Goal: Task Accomplishment & Management: Complete application form

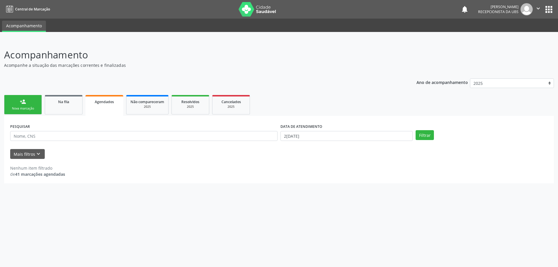
select select "8"
click at [392, 135] on input "2[DATE]" at bounding box center [346, 136] width 132 height 10
click at [295, 164] on span "1" at bounding box center [297, 165] width 11 height 11
type input "0[DATE]"
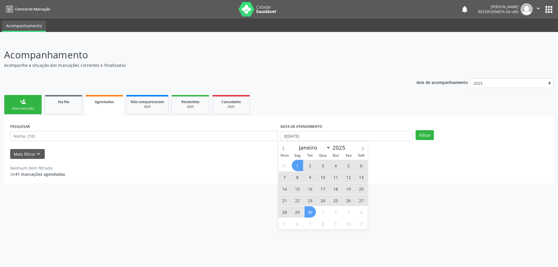
click at [311, 213] on span "30" at bounding box center [309, 211] width 11 height 11
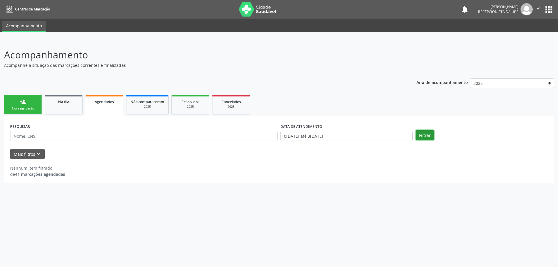
click at [430, 134] on button "Filtrar" at bounding box center [424, 135] width 18 height 10
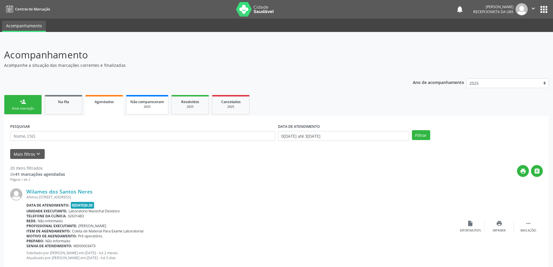
click at [151, 107] on div "2025" at bounding box center [147, 107] width 34 height 4
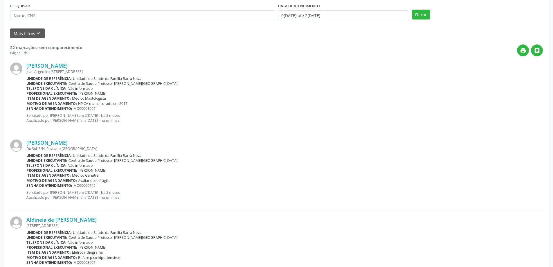
scroll to position [29, 0]
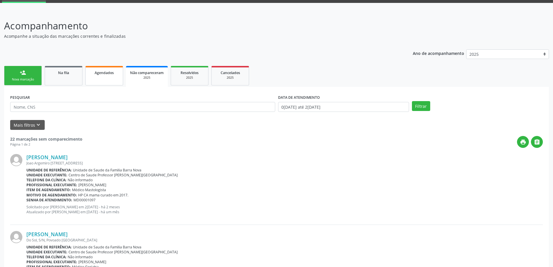
click at [100, 73] on span "Agendados" at bounding box center [104, 72] width 19 height 5
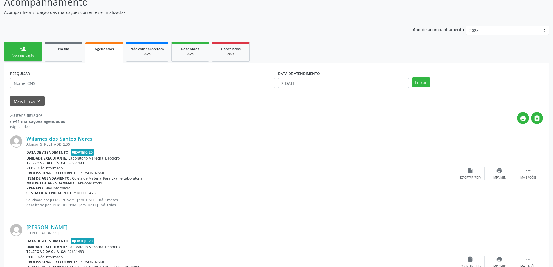
scroll to position [58, 0]
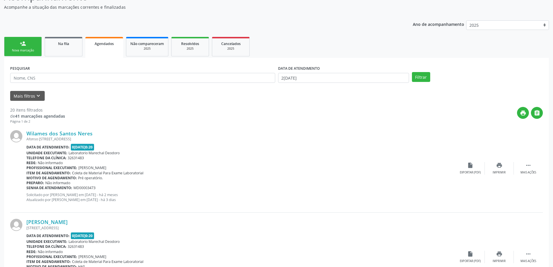
click at [25, 48] on div "Nova marcação" at bounding box center [22, 50] width 29 height 4
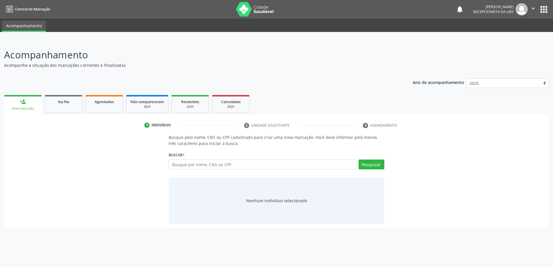
scroll to position [0, 0]
click at [197, 166] on input "text" at bounding box center [265, 164] width 190 height 10
type input "37122290468"
click at [378, 165] on button "Pesquisar" at bounding box center [375, 164] width 26 height 10
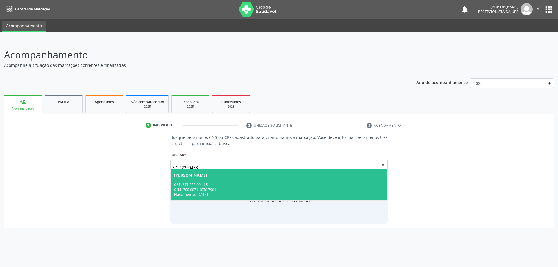
click at [229, 182] on div "CPF: 371.222.904-68" at bounding box center [279, 184] width 210 height 5
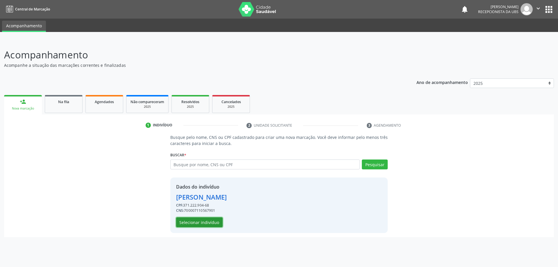
click at [201, 223] on button "Selecionar indivíduo" at bounding box center [199, 222] width 46 height 10
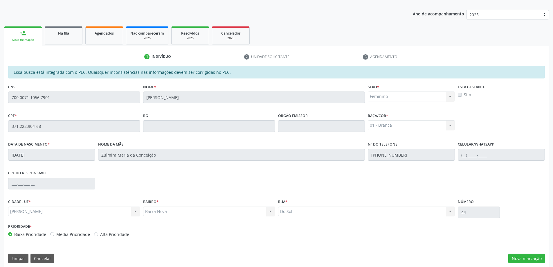
scroll to position [73, 0]
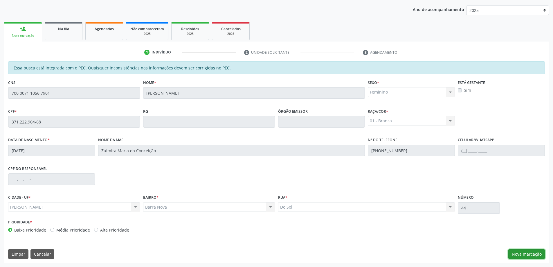
click at [528, 256] on button "Nova marcação" at bounding box center [526, 254] width 37 height 10
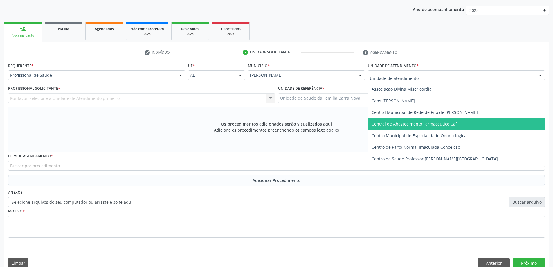
scroll to position [29, 0]
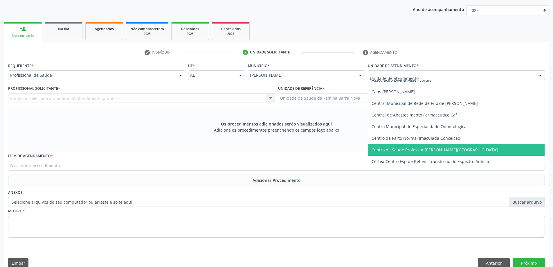
click at [425, 150] on span "Centro de Saude Professor [PERSON_NAME][GEOGRAPHIC_DATA]" at bounding box center [435, 150] width 126 height 6
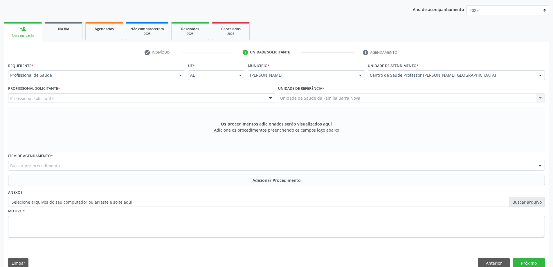
click at [227, 98] on div "Profissional solicitante" at bounding box center [141, 98] width 267 height 10
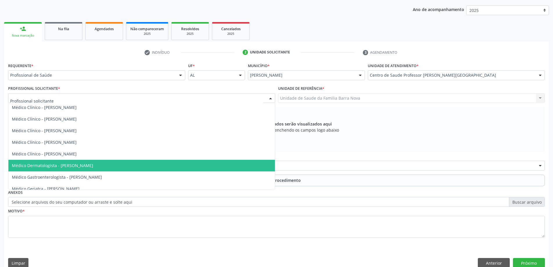
scroll to position [116, 0]
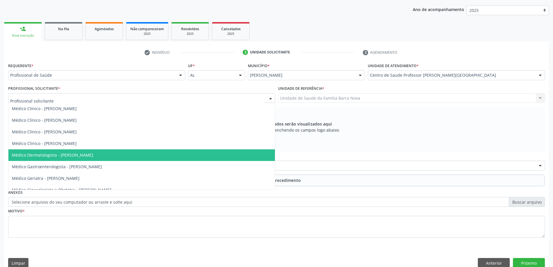
click at [190, 157] on span "Médico Dermatologista - Diogo Fernandes Granja" at bounding box center [141, 155] width 267 height 12
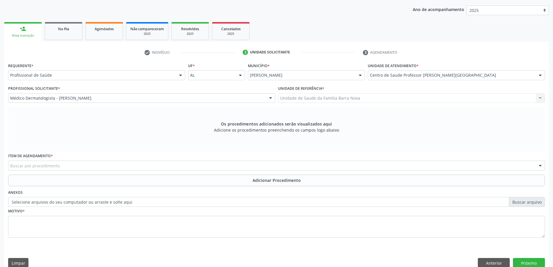
click at [220, 165] on div "Buscar por procedimento" at bounding box center [276, 166] width 537 height 10
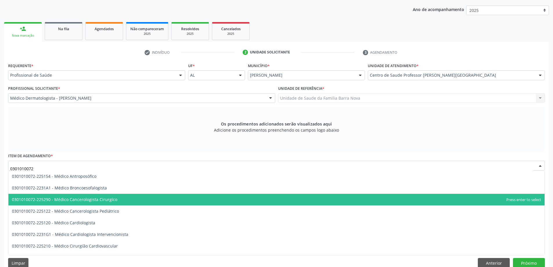
scroll to position [87, 0]
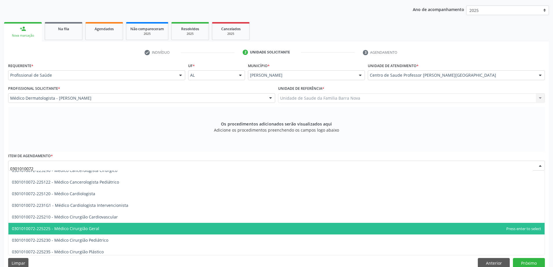
click at [212, 226] on span "0301010072-225225 - Médico Cirurgião Geral" at bounding box center [276, 229] width 536 height 12
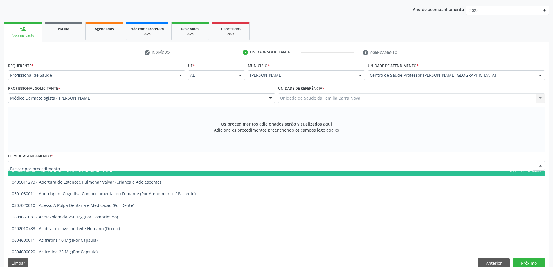
click at [142, 166] on input "text" at bounding box center [271, 169] width 523 height 12
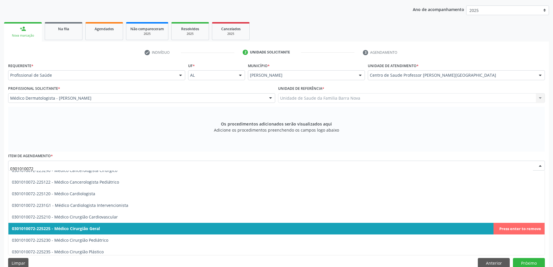
click at [120, 226] on span "0301010072-225225 - Médico Cirurgião Geral" at bounding box center [276, 229] width 536 height 12
type input "0301010072"
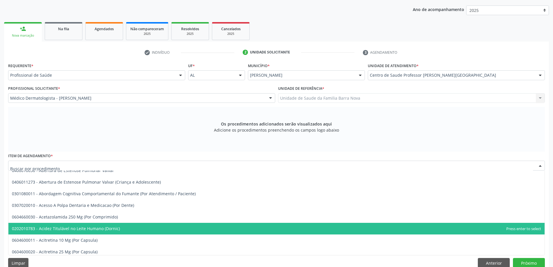
click at [159, 165] on div at bounding box center [276, 166] width 537 height 10
type input "0301010072"
click at [160, 232] on span "0301010072-225225 - Médico Cirurgião Geral" at bounding box center [276, 229] width 536 height 12
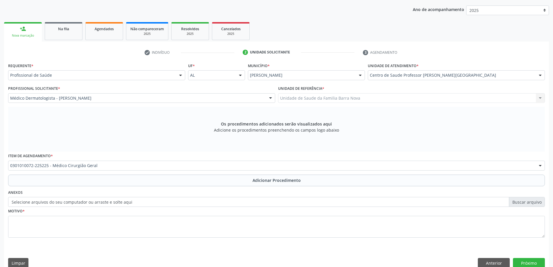
click at [267, 181] on span "Adicionar Procedimento" at bounding box center [277, 180] width 48 height 6
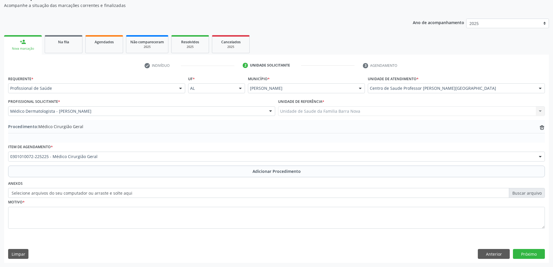
scroll to position [60, 0]
click at [522, 195] on label "Selecione arquivos do seu computador ou arraste e solte aqui" at bounding box center [276, 193] width 537 height 10
click at [522, 195] on input "Selecione arquivos do seu computador ou arraste e solte aqui" at bounding box center [276, 193] width 537 height 10
type input "C:\fakepath\WhatsApp Image 2025-09-29 at 13.21.28.jpeg"
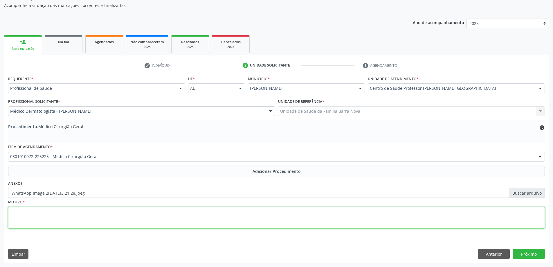
click at [82, 211] on textarea at bounding box center [276, 218] width 537 height 22
type textarea "PEQUENA CIRURGIA."
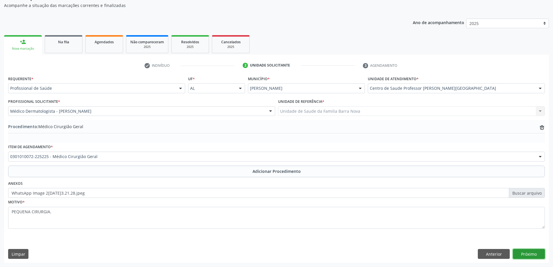
click at [529, 254] on button "Próximo" at bounding box center [529, 254] width 32 height 10
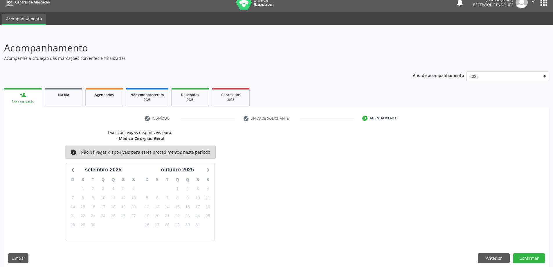
scroll to position [11, 0]
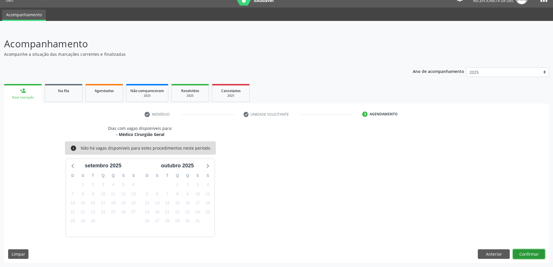
click at [529, 254] on button "Confirmar" at bounding box center [529, 254] width 32 height 10
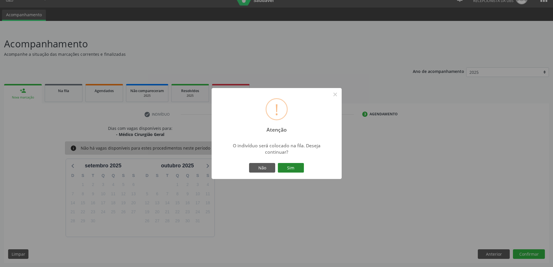
click at [283, 166] on button "Sim" at bounding box center [291, 168] width 26 height 10
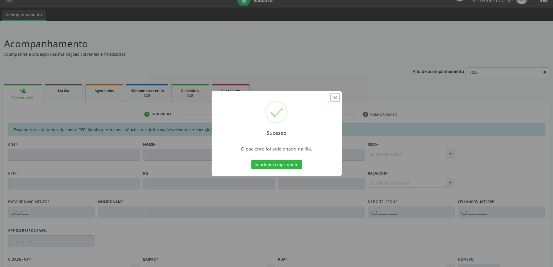
click at [335, 97] on button "×" at bounding box center [335, 98] width 10 height 10
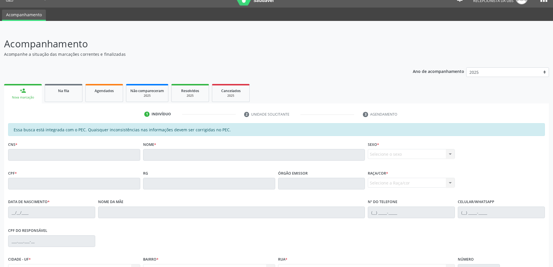
click at [30, 94] on link "person_add Nova marcação" at bounding box center [23, 93] width 38 height 19
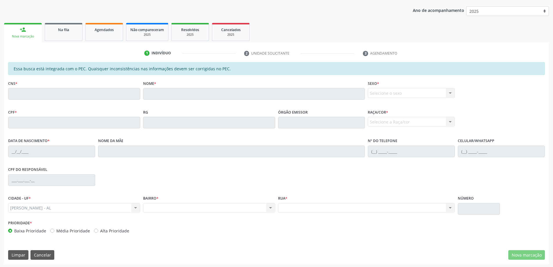
scroll to position [73, 0]
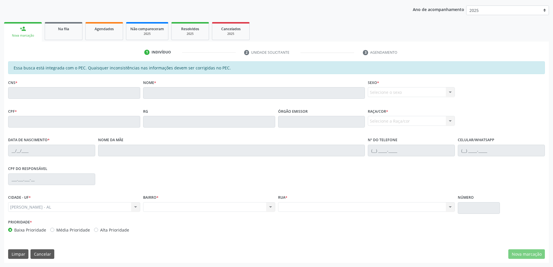
click at [28, 27] on link "person_add Nova marcação" at bounding box center [23, 31] width 38 height 19
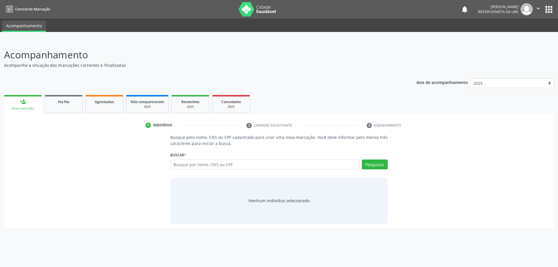
click at [204, 166] on input "text" at bounding box center [265, 164] width 190 height 10
click at [201, 165] on input "text" at bounding box center [265, 164] width 190 height 10
type input "70806096403"
click at [373, 166] on button "Pesquisar" at bounding box center [375, 164] width 26 height 10
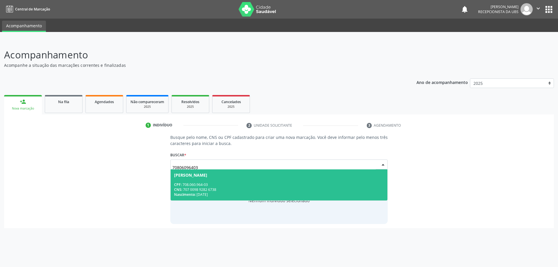
click at [216, 178] on span "[PERSON_NAME] CPF: 708.060.964-03 CNS: 707 0098 9282 6738 Nascimento: [DATE]" at bounding box center [278, 184] width 217 height 31
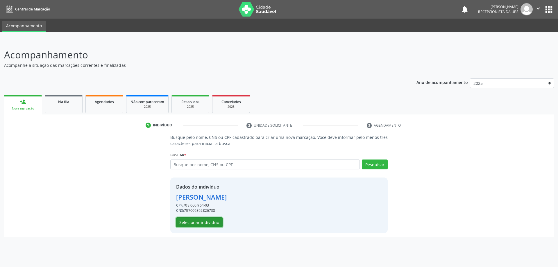
click at [210, 224] on button "Selecionar indivíduo" at bounding box center [199, 222] width 46 height 10
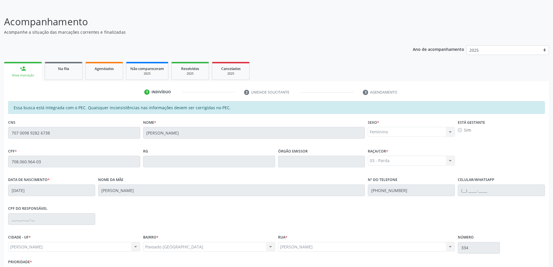
scroll to position [73, 0]
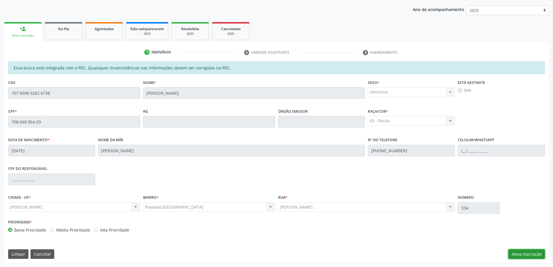
click at [529, 252] on button "Nova marcação" at bounding box center [526, 254] width 37 height 10
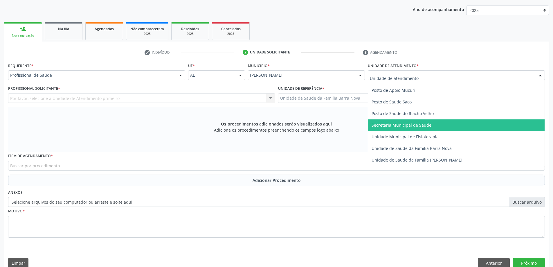
scroll to position [261, 0]
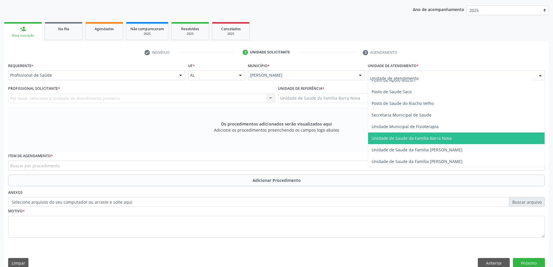
click at [415, 141] on span "Unidade de Saude da Familia Barra Nova" at bounding box center [412, 138] width 80 height 6
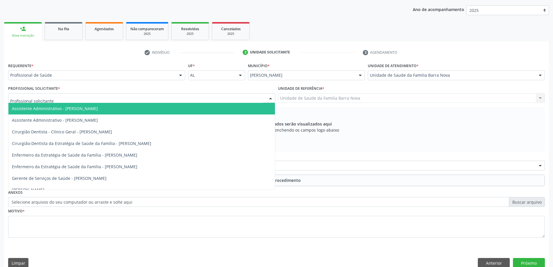
click at [191, 99] on div at bounding box center [141, 98] width 267 height 10
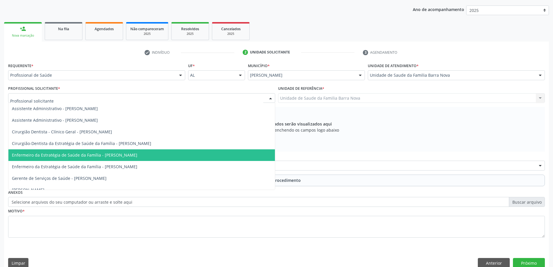
click at [137, 155] on span "Enfermeiro da Estratégia de Saúde da Família - [PERSON_NAME]" at bounding box center [74, 155] width 125 height 6
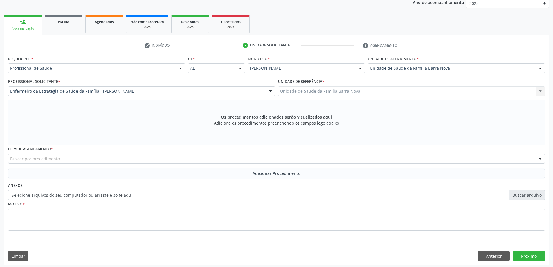
scroll to position [82, 0]
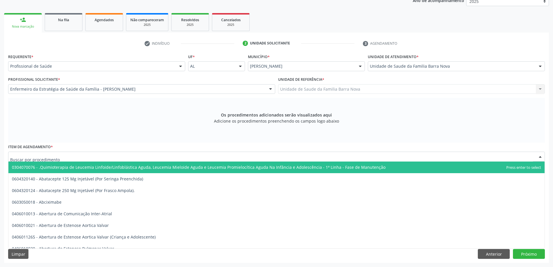
click at [160, 155] on div at bounding box center [276, 157] width 537 height 10
click at [105, 152] on div at bounding box center [276, 157] width 537 height 10
click at [104, 154] on input "text" at bounding box center [271, 160] width 523 height 12
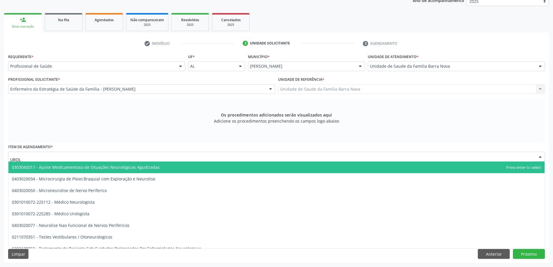
type input "UROLO"
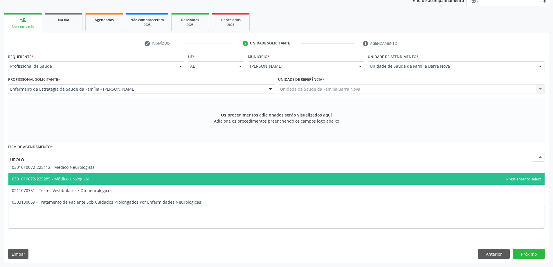
click at [98, 181] on span "0301010072-225285 - Médico Urologista" at bounding box center [276, 179] width 536 height 12
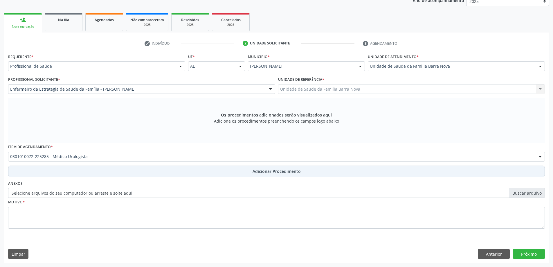
click at [272, 173] on span "Adicionar Procedimento" at bounding box center [277, 171] width 48 height 6
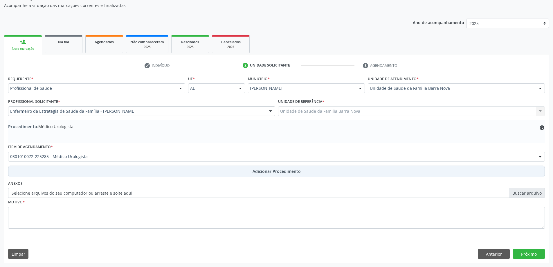
scroll to position [60, 0]
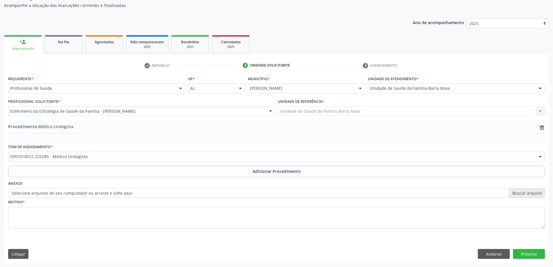
click at [522, 193] on label "Selecione arquivos do seu computador ou arraste e solte aqui" at bounding box center [276, 193] width 537 height 10
click at [522, 193] on input "Selecione arquivos do seu computador ou arraste e solte aqui" at bounding box center [276, 193] width 537 height 10
type input "C:\fakepath\WhatsApp Image [DATE] 13.21.50.jpeg"
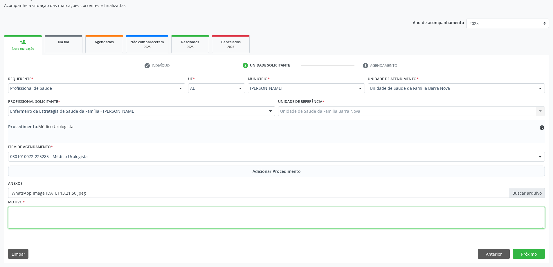
click at [110, 219] on textarea at bounding box center [276, 218] width 537 height 22
type textarea "l"
type textarea "LITIASE RENAL."
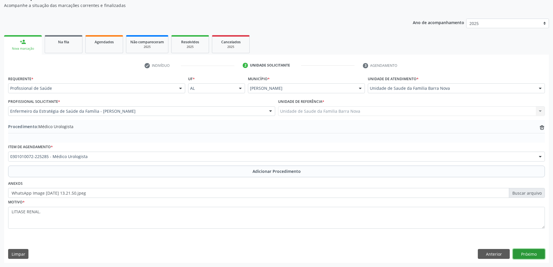
click at [532, 253] on button "Próximo" at bounding box center [529, 254] width 32 height 10
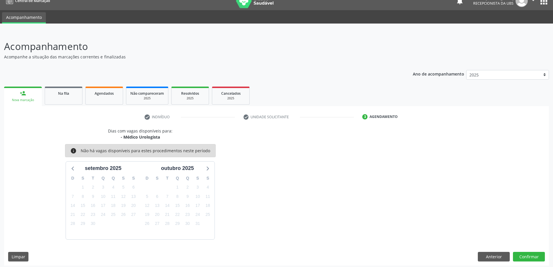
scroll to position [11, 0]
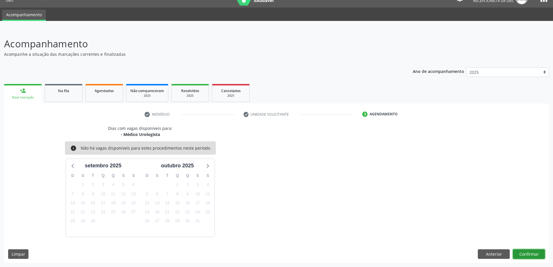
click at [531, 252] on button "Confirmar" at bounding box center [529, 254] width 32 height 10
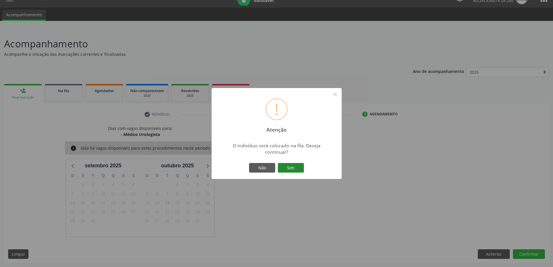
click at [288, 167] on button "Sim" at bounding box center [291, 168] width 26 height 10
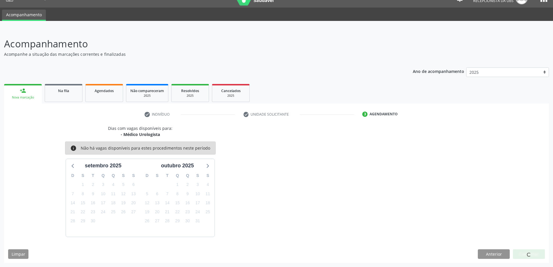
scroll to position [0, 0]
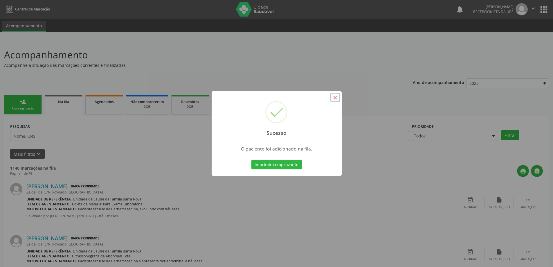
click at [336, 96] on button "×" at bounding box center [335, 98] width 10 height 10
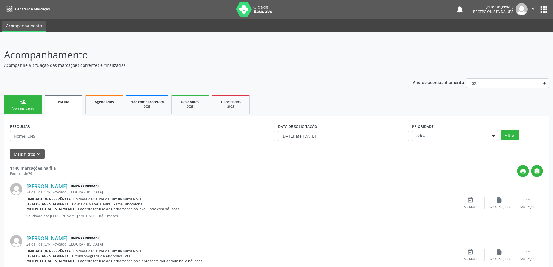
click at [21, 101] on div "person_add" at bounding box center [23, 101] width 6 height 6
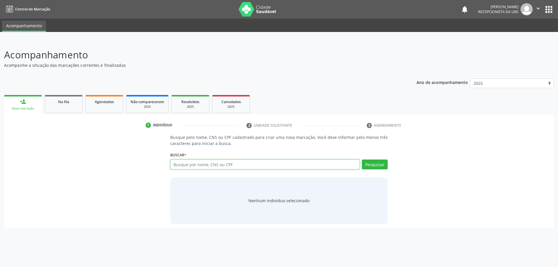
click at [192, 166] on input "text" at bounding box center [265, 164] width 190 height 10
click at [202, 167] on input "text" at bounding box center [265, 164] width 190 height 10
type input "06774762050"
click at [372, 163] on button "Pesquisar" at bounding box center [375, 164] width 26 height 10
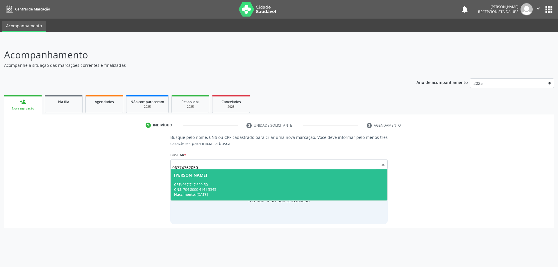
click at [252, 187] on div "CNS: 704 8000 4141 5345" at bounding box center [279, 189] width 210 height 5
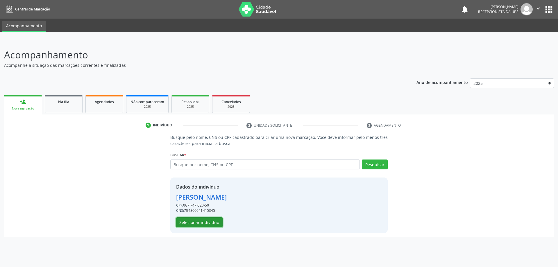
click at [196, 221] on button "Selecionar indivíduo" at bounding box center [199, 222] width 46 height 10
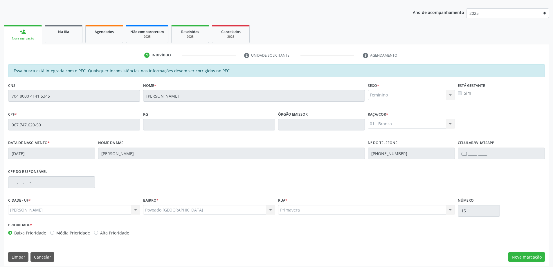
scroll to position [73, 0]
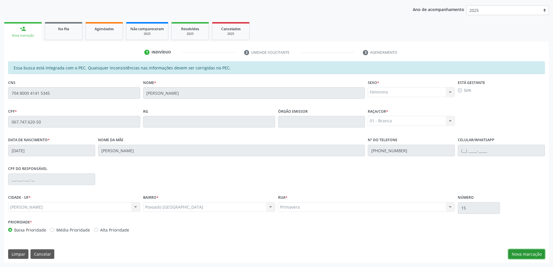
click at [521, 251] on button "Nova marcação" at bounding box center [526, 254] width 37 height 10
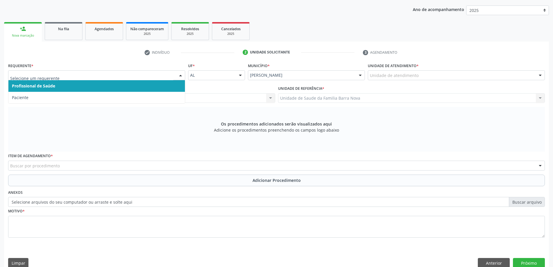
click at [143, 71] on div at bounding box center [96, 75] width 177 height 10
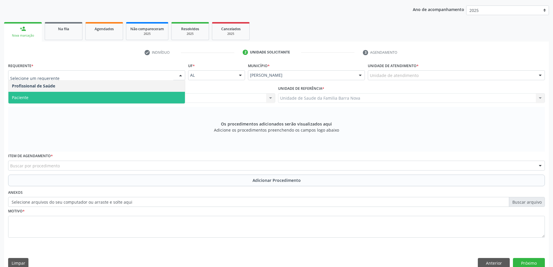
click at [120, 97] on span "Paciente" at bounding box center [96, 98] width 177 height 12
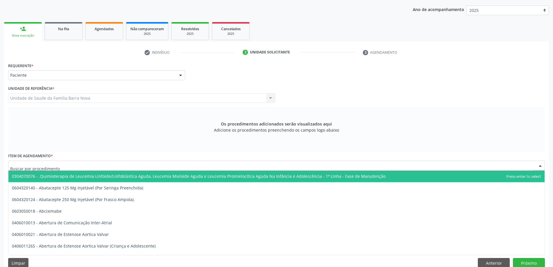
click at [180, 165] on div at bounding box center [276, 166] width 537 height 10
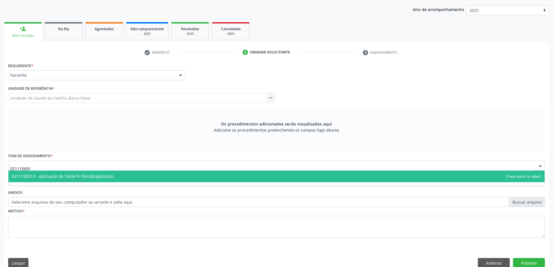
type input "0211100013"
click at [141, 175] on span "0211100013 - Aplicação de Teste P/ Psicodiagnóstico" at bounding box center [276, 176] width 536 height 12
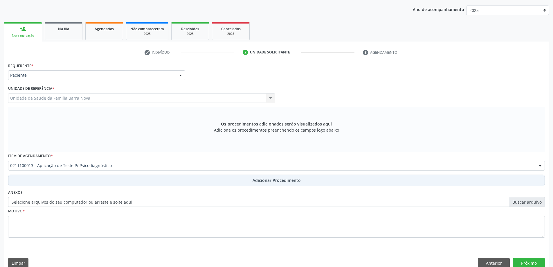
click at [290, 179] on span "Adicionar Procedimento" at bounding box center [277, 180] width 48 height 6
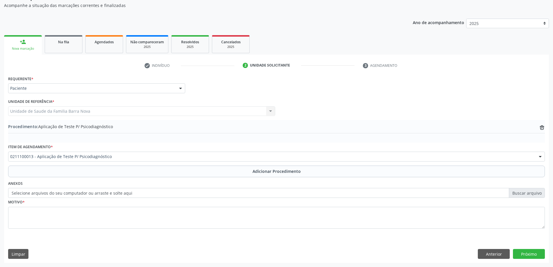
click at [522, 194] on label "Selecione arquivos do seu computador ou arraste e solte aqui" at bounding box center [276, 193] width 537 height 10
click at [522, 194] on input "Selecione arquivos do seu computador ou arraste e solte aqui" at bounding box center [276, 193] width 537 height 10
type input "C:\fakepath\WhatsApp Image [DATE] 13.22.47.jpeg"
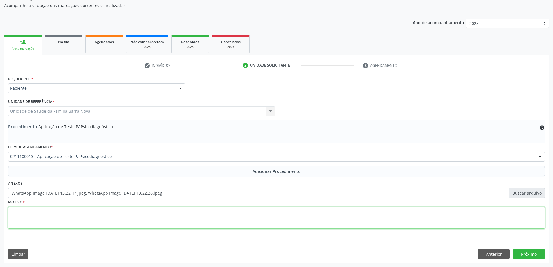
click at [247, 221] on textarea at bounding box center [276, 218] width 537 height 22
type textarea "t"
type textarea "TRANSTORNO DO ESPECTRO AUTISTA, LAUDO FECHADO. CID10= F84."
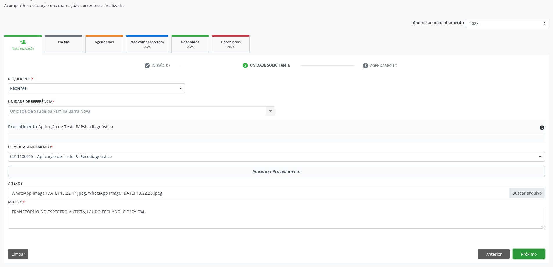
click at [527, 254] on button "Próximo" at bounding box center [529, 254] width 32 height 10
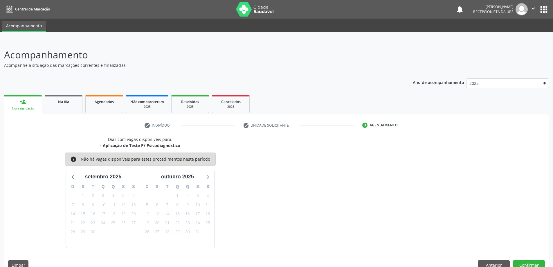
scroll to position [11, 0]
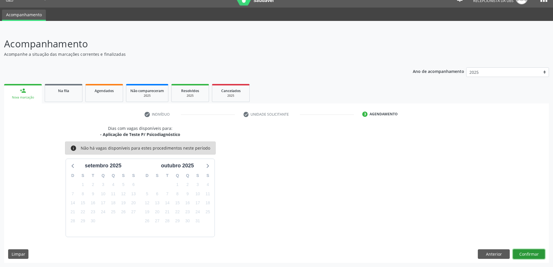
click at [527, 254] on button "Confirmar" at bounding box center [529, 254] width 32 height 10
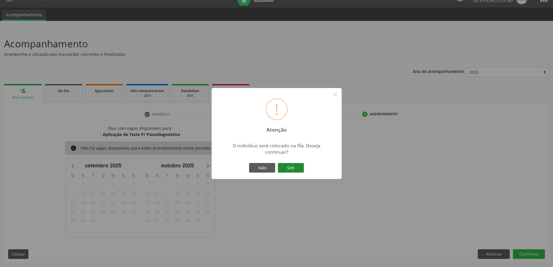
click at [293, 167] on button "Sim" at bounding box center [291, 168] width 26 height 10
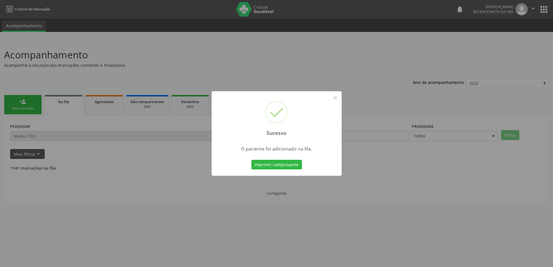
scroll to position [0, 0]
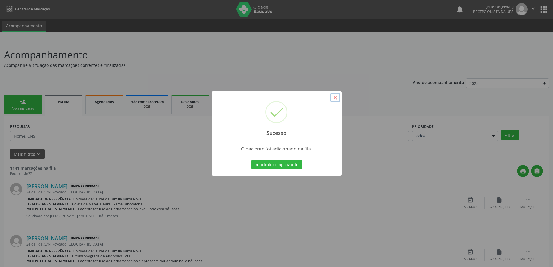
click at [335, 100] on button "×" at bounding box center [335, 98] width 10 height 10
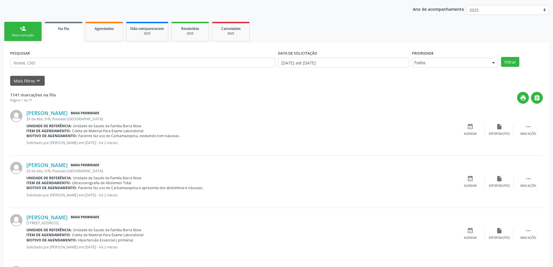
scroll to position [87, 0]
